Goal: Task Accomplishment & Management: Manage account settings

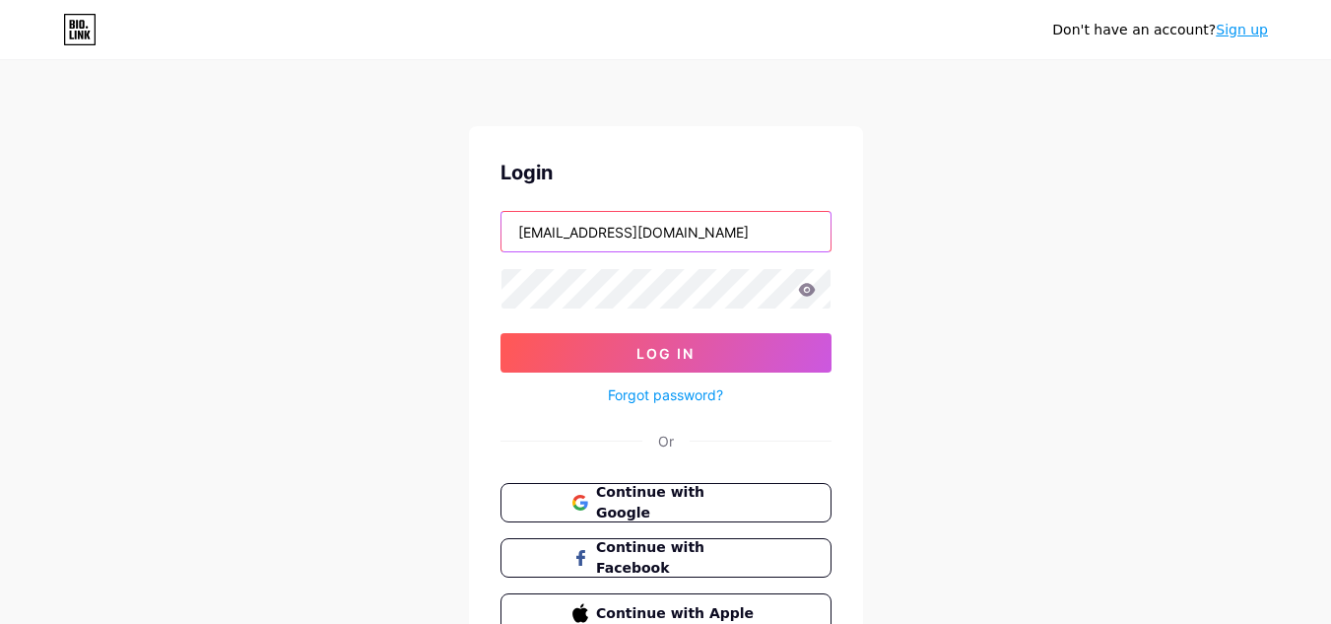
click at [747, 224] on input "[EMAIL_ADDRESS][DOMAIN_NAME]" at bounding box center [666, 231] width 329 height 39
click at [765, 227] on input "[EMAIL_ADDRESS][DOMAIN_NAME]" at bounding box center [666, 231] width 329 height 39
type input "[EMAIL_ADDRESS][DOMAIN_NAME]"
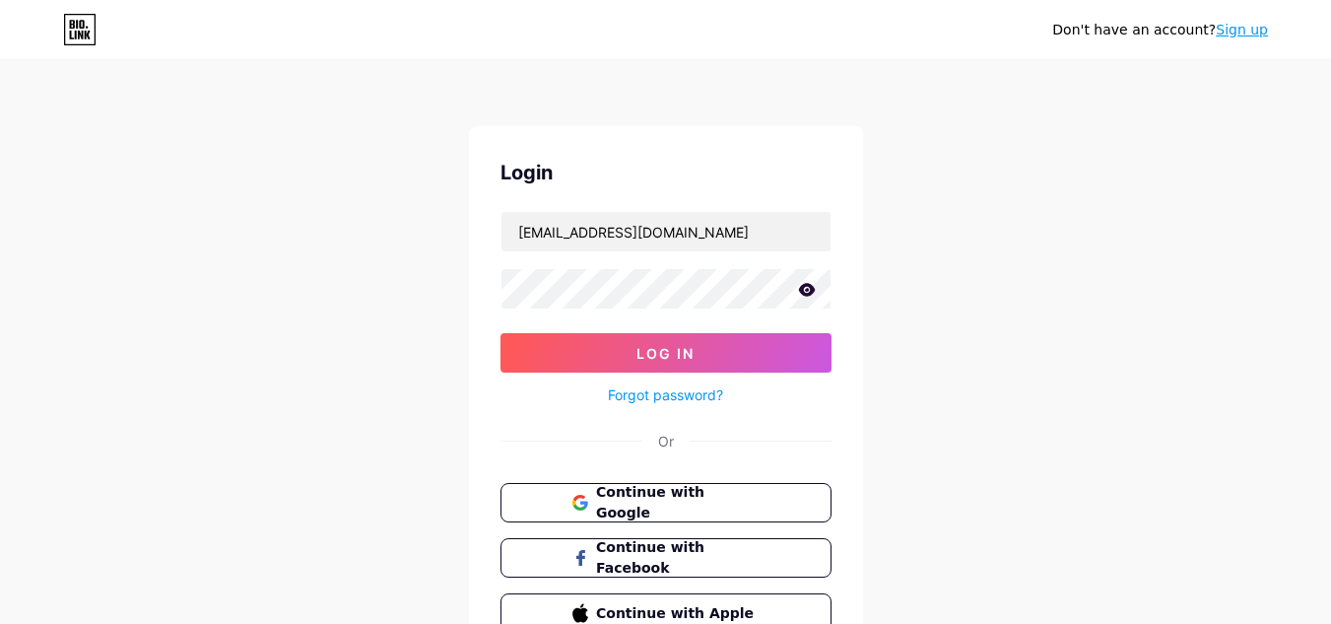
click at [1010, 310] on div "Don't have an account? Sign up Login [EMAIL_ADDRESS][DOMAIN_NAME] Log In Forgot…" at bounding box center [665, 363] width 1331 height 727
click at [705, 492] on span "Continue with Google" at bounding box center [677, 503] width 165 height 42
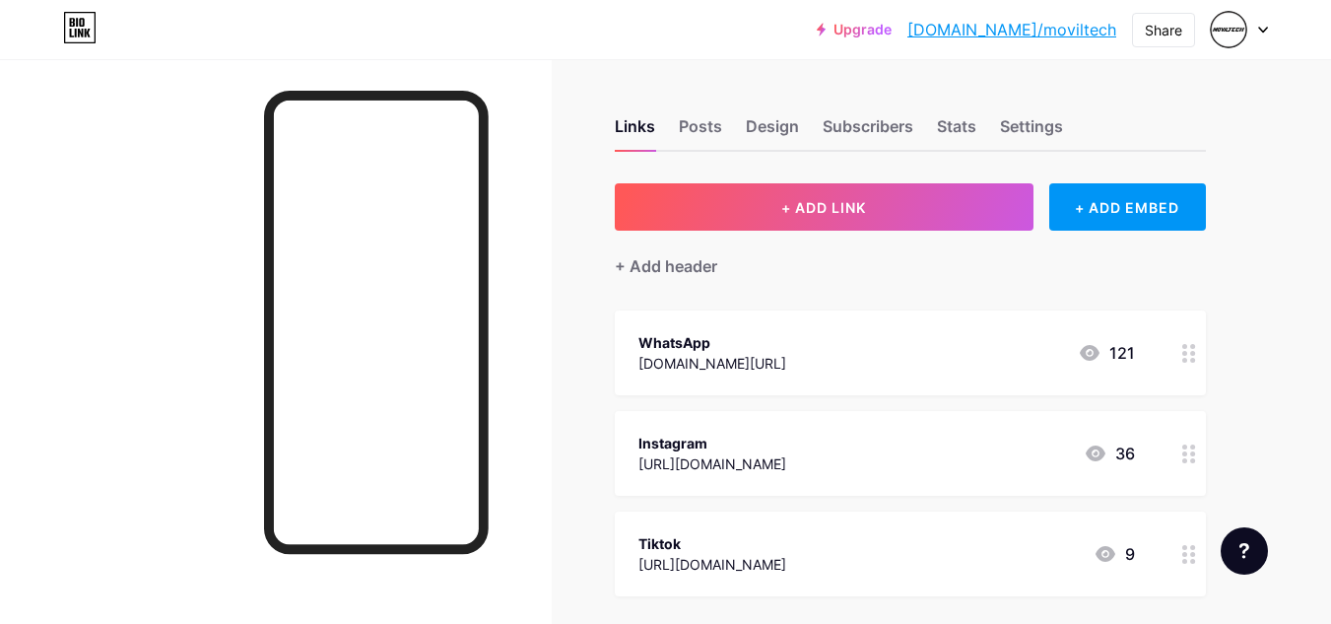
click at [813, 359] on div "WhatsApp wa.me/573223832686 121" at bounding box center [886, 352] width 497 height 45
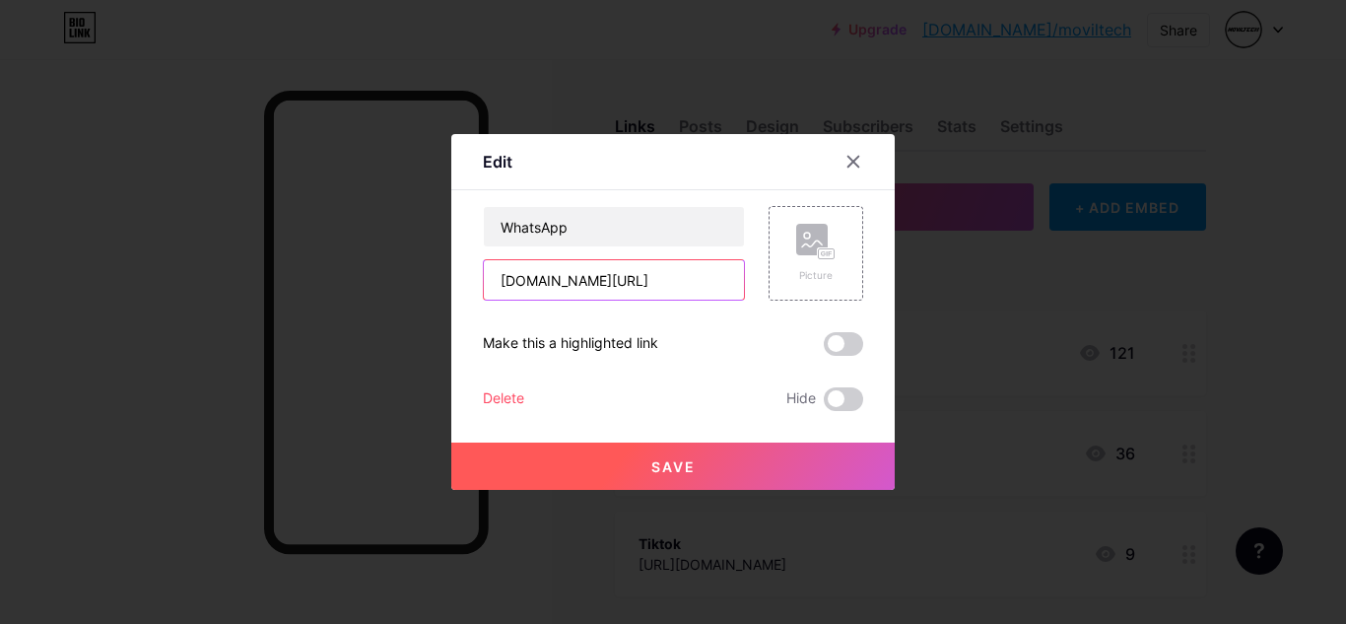
drag, startPoint x: 679, startPoint y: 275, endPoint x: 565, endPoint y: 289, distance: 115.1
click at [565, 289] on input "wa.me/573223832686" at bounding box center [614, 279] width 260 height 39
paste input "57 310 7554962"
type input "wa.me/573107554962"
click at [672, 459] on span "Save" at bounding box center [673, 466] width 44 height 17
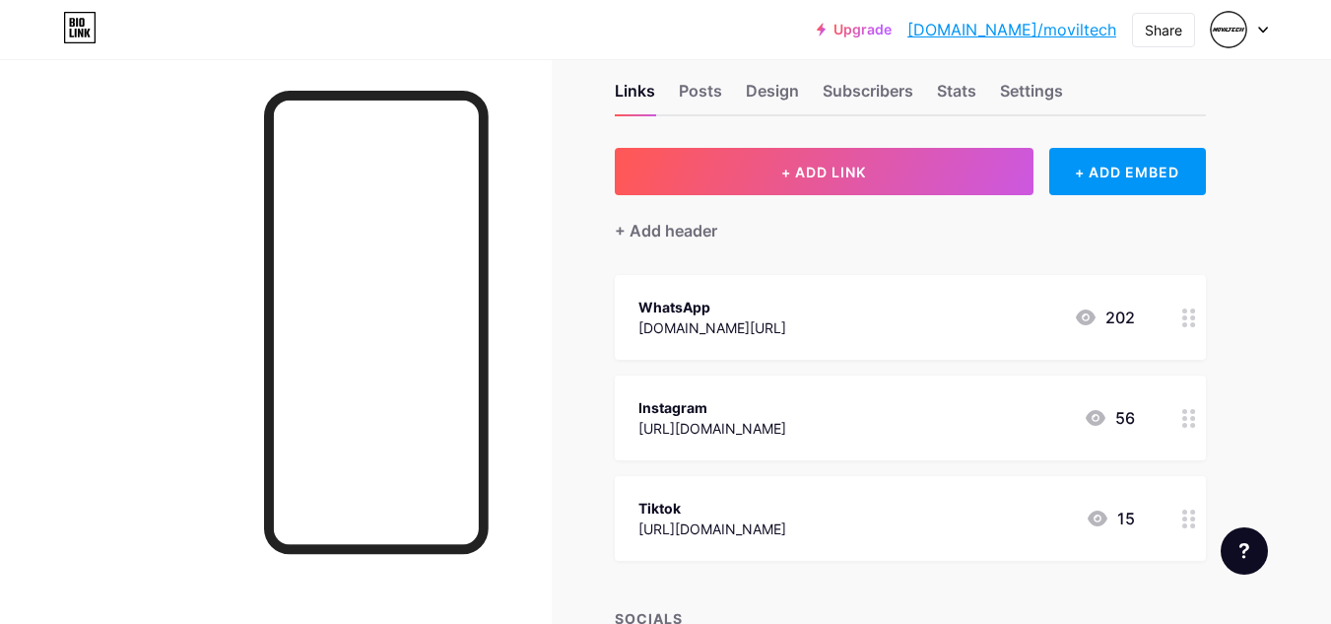
scroll to position [36, 0]
click at [1178, 29] on div "Share" at bounding box center [1163, 30] width 37 height 21
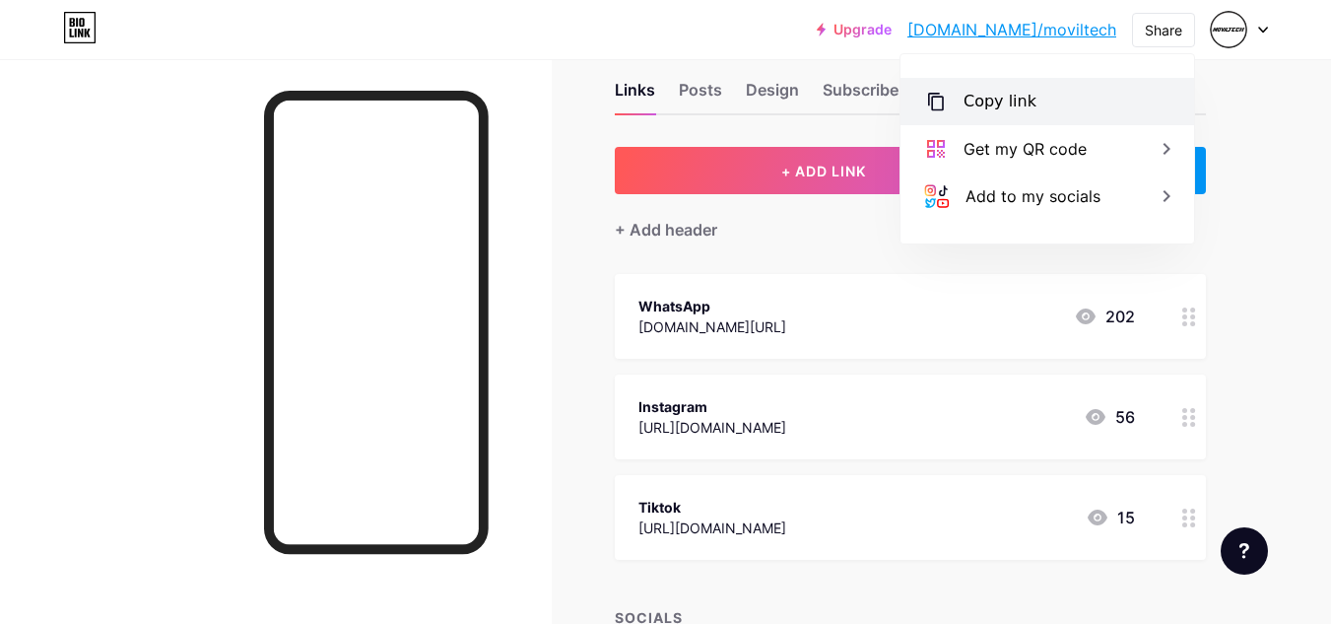
click at [996, 102] on div "Copy link" at bounding box center [1000, 102] width 73 height 24
